Goal: Navigation & Orientation: Find specific page/section

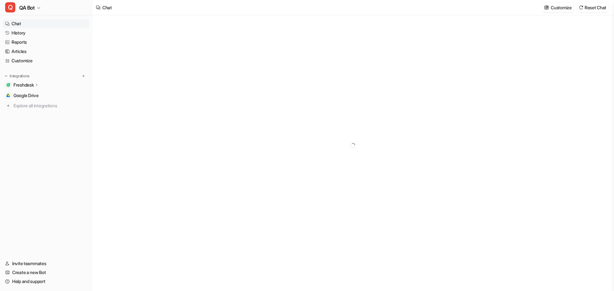
type textarea "**********"
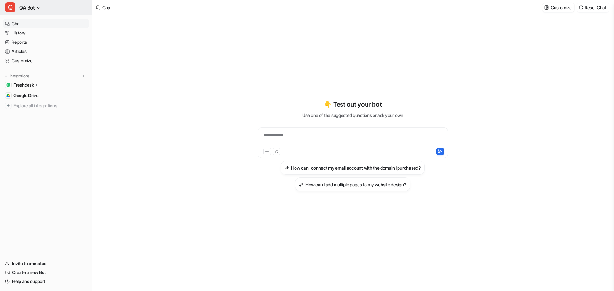
click at [37, 9] on icon "button" at bounding box center [39, 8] width 4 height 4
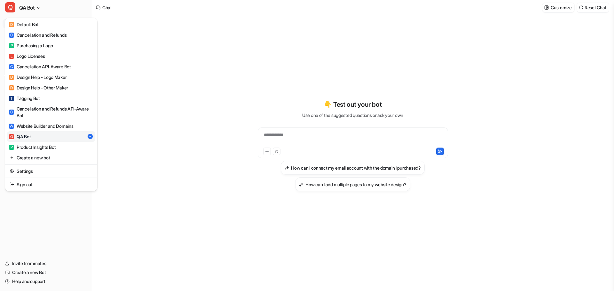
click at [135, 80] on div "**********" at bounding box center [307, 145] width 614 height 291
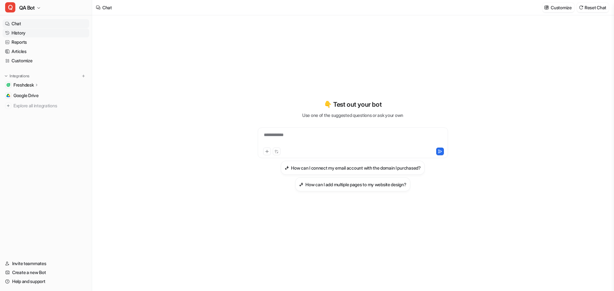
click at [22, 32] on link "History" at bounding box center [46, 32] width 87 height 9
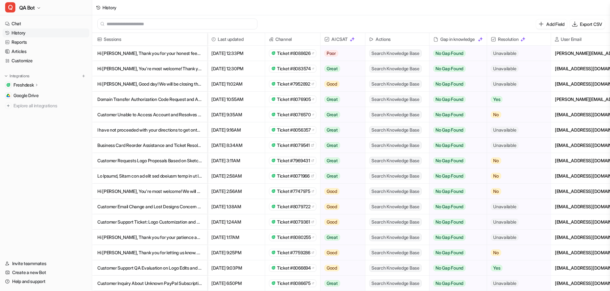
click at [343, 16] on div "Add Field Export CSV" at bounding box center [350, 24] width 517 height 18
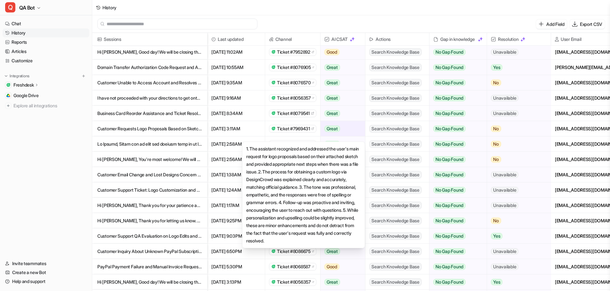
scroll to position [64, 0]
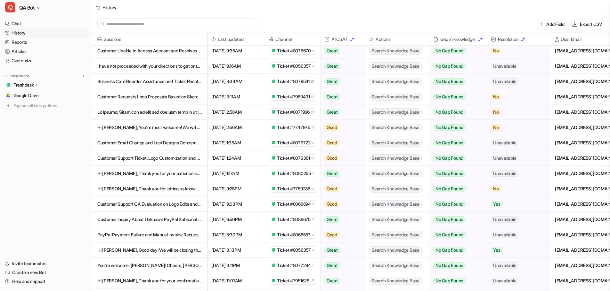
click at [293, 20] on div "Add Field Export CSV" at bounding box center [350, 24] width 517 height 18
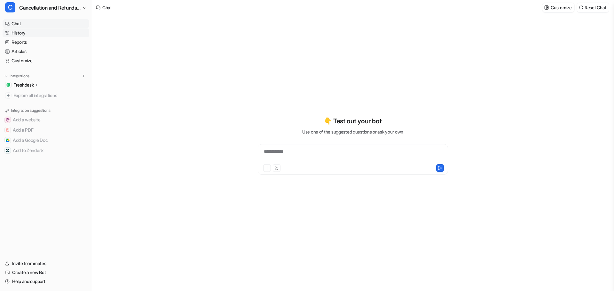
click at [21, 32] on link "History" at bounding box center [46, 32] width 87 height 9
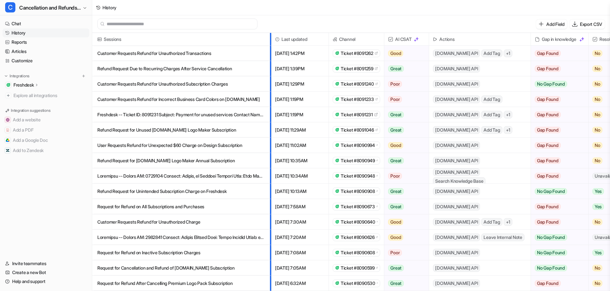
click at [270, 37] on div at bounding box center [268, 39] width 3 height 12
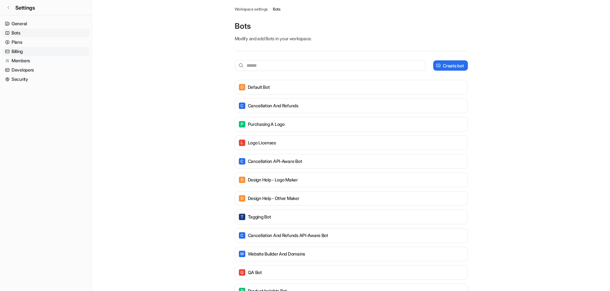
click at [18, 49] on link "Billing" at bounding box center [46, 51] width 87 height 9
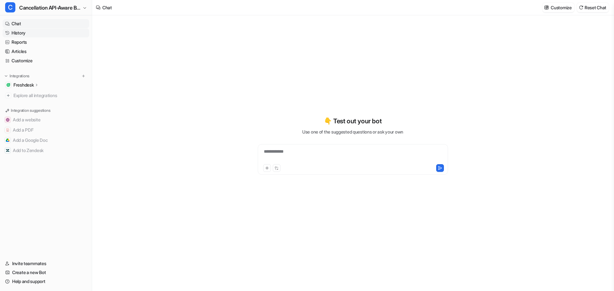
click at [19, 30] on link "History" at bounding box center [46, 32] width 87 height 9
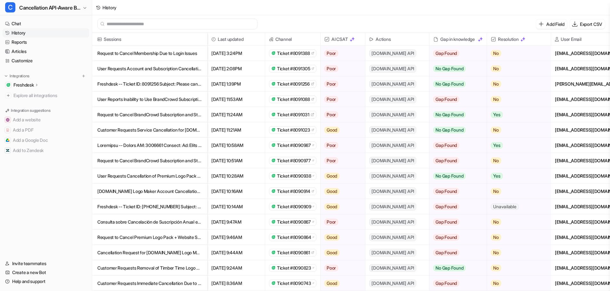
drag, startPoint x: 207, startPoint y: 39, endPoint x: 202, endPoint y: 39, distance: 4.8
click at [202, 39] on div "Sessions" at bounding box center [149, 39] width 115 height 13
click at [192, 38] on span "Sessions" at bounding box center [150, 39] width 110 height 13
